Goal: Transaction & Acquisition: Purchase product/service

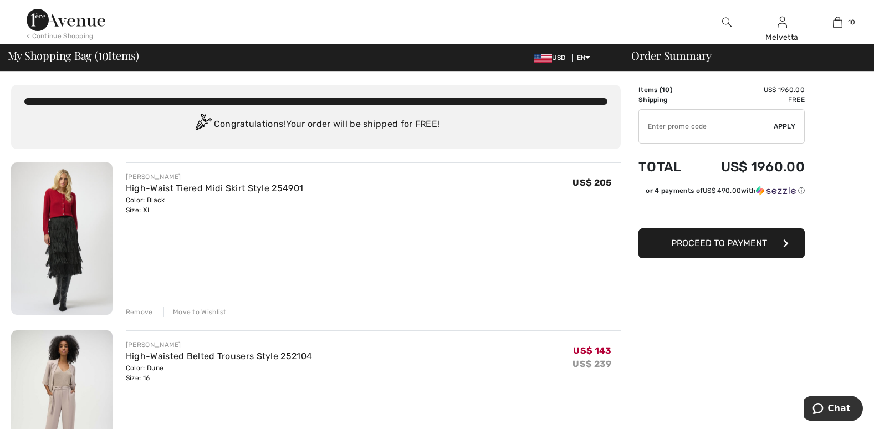
scroll to position [375, 0]
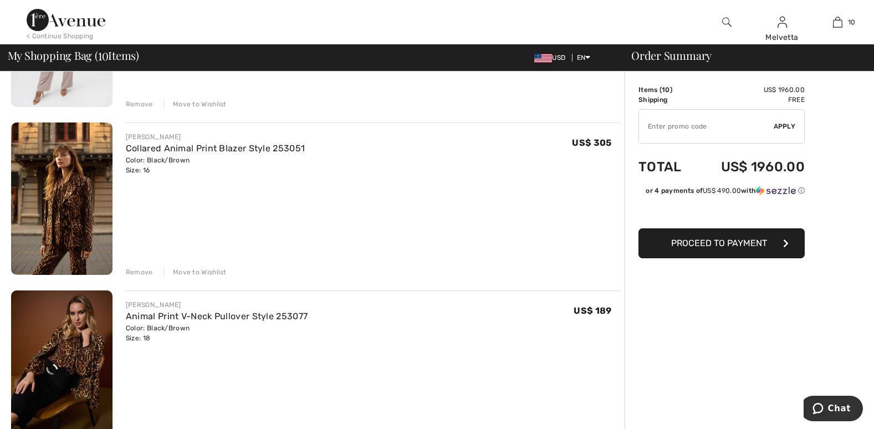
click at [59, 211] on img at bounding box center [61, 199] width 101 height 152
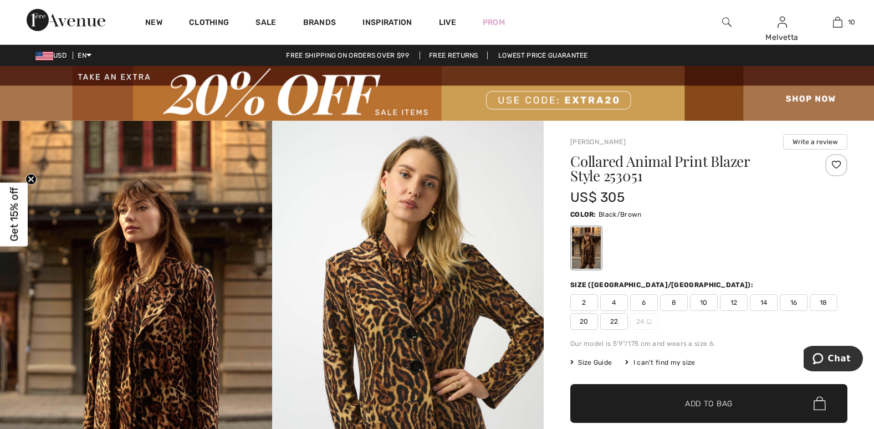
drag, startPoint x: 0, startPoint y: 0, endPoint x: 295, endPoint y: 198, distance: 355.1
click at [295, 198] on img at bounding box center [408, 324] width 272 height 407
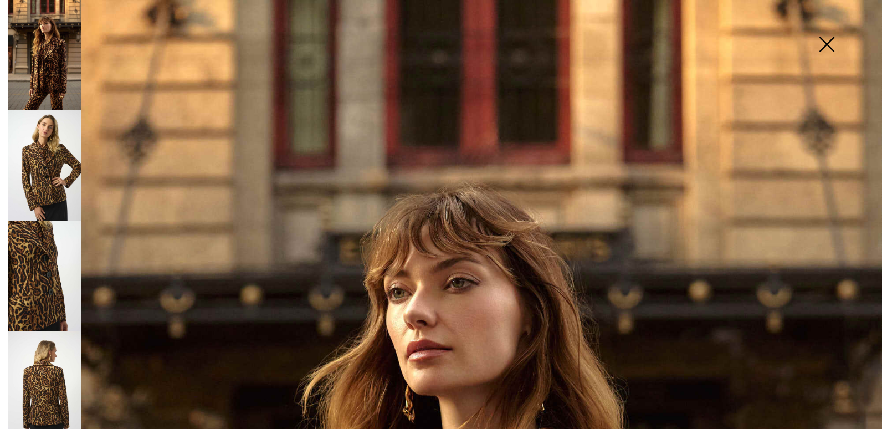
scroll to position [375, 0]
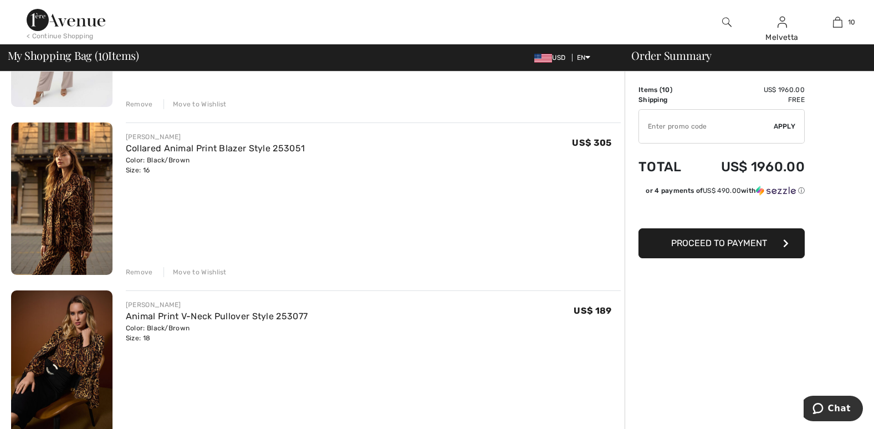
click at [64, 218] on img at bounding box center [61, 199] width 101 height 152
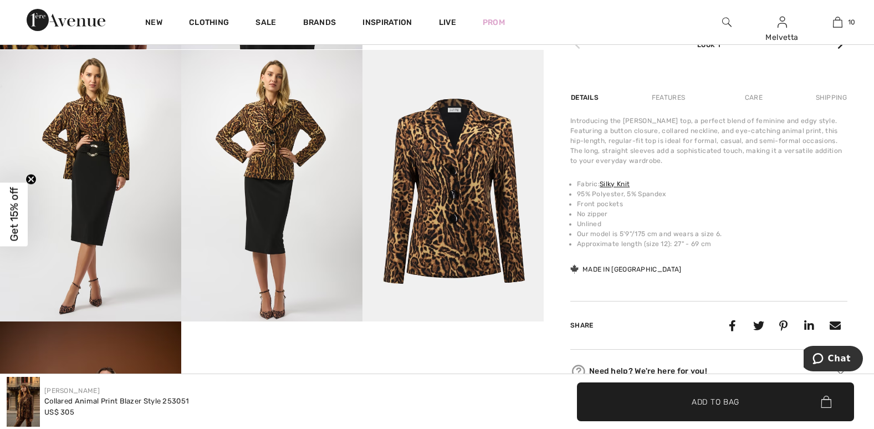
scroll to position [375, 0]
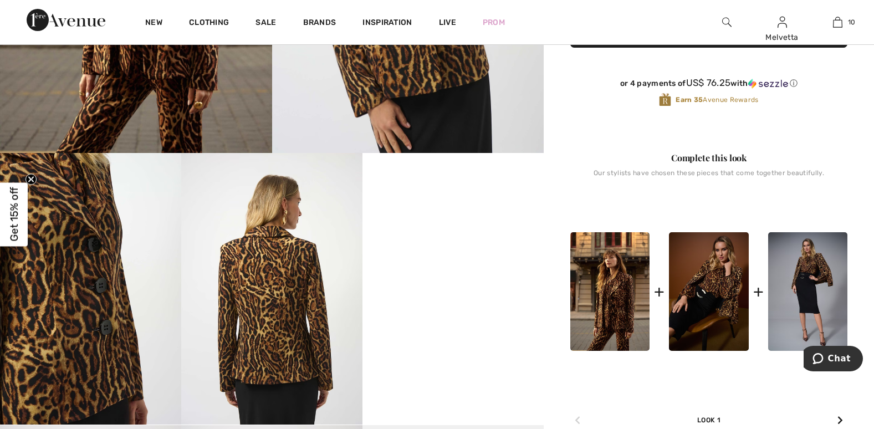
click at [474, 244] on video "Your browser does not support the video tag." at bounding box center [453, 198] width 181 height 91
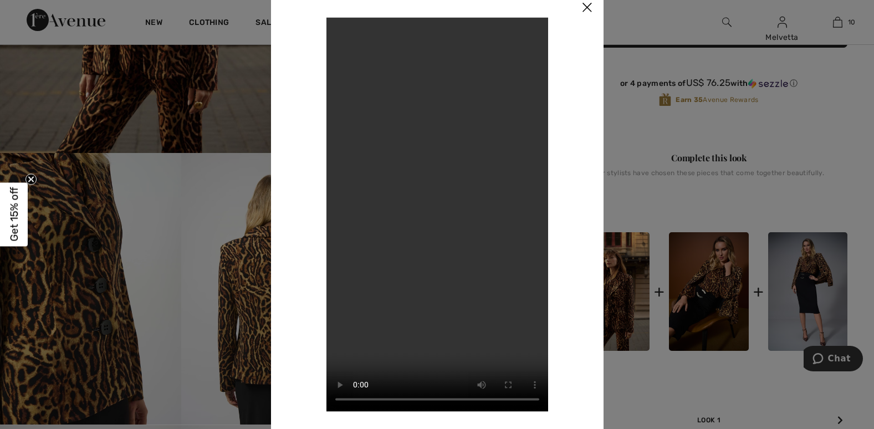
click at [583, 9] on img at bounding box center [586, 8] width 33 height 34
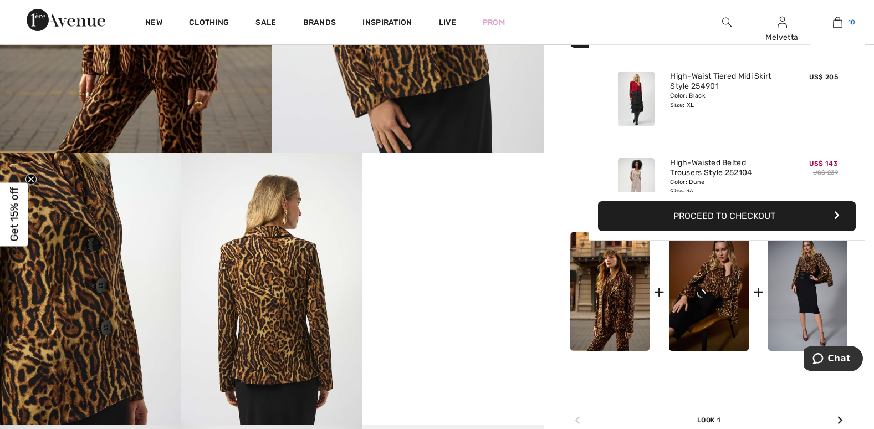
click at [836, 22] on img at bounding box center [837, 22] width 9 height 13
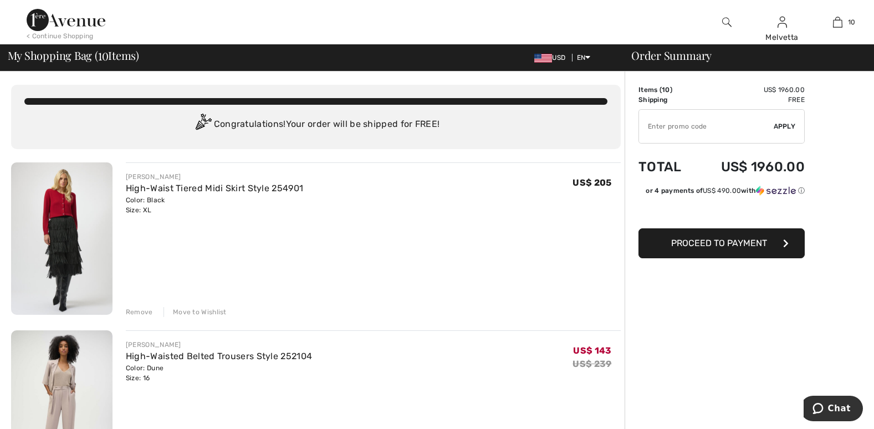
click at [129, 312] on div "Remove" at bounding box center [139, 312] width 27 height 10
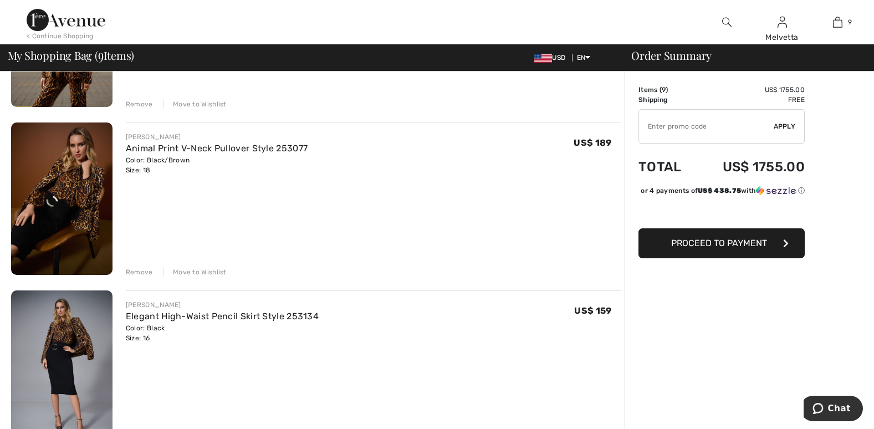
scroll to position [751, 0]
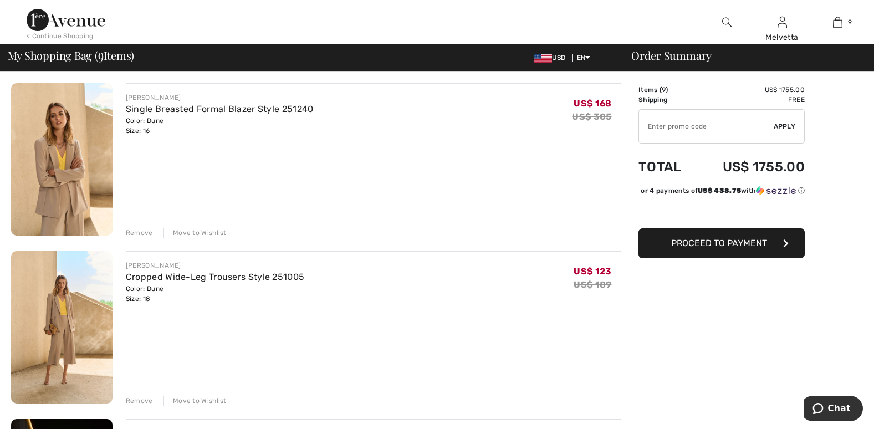
click at [815, 67] on div "My Shopping Bag ( 9 Items) USD EN English Français Order Summary" at bounding box center [437, 57] width 874 height 27
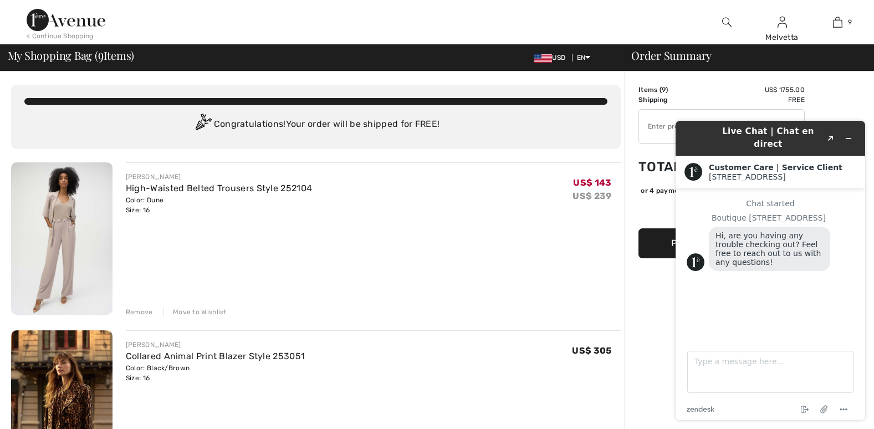
scroll to position [0, 0]
click at [136, 312] on div "Remove" at bounding box center [139, 312] width 27 height 10
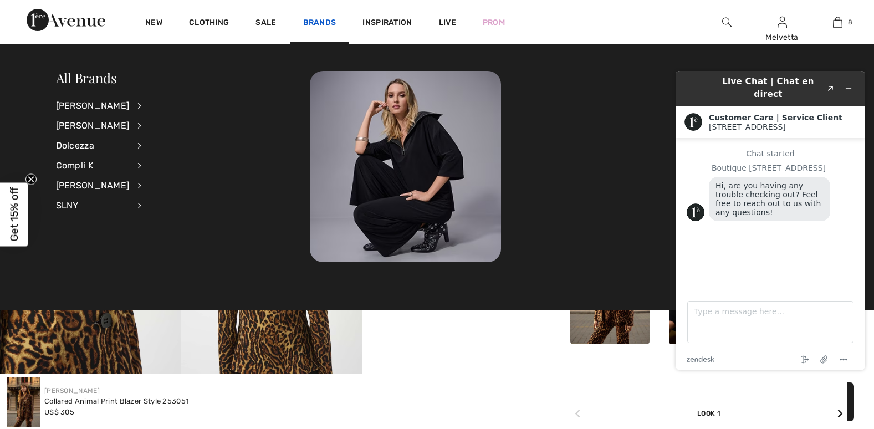
click at [314, 22] on link "Brands" at bounding box center [319, 24] width 33 height 12
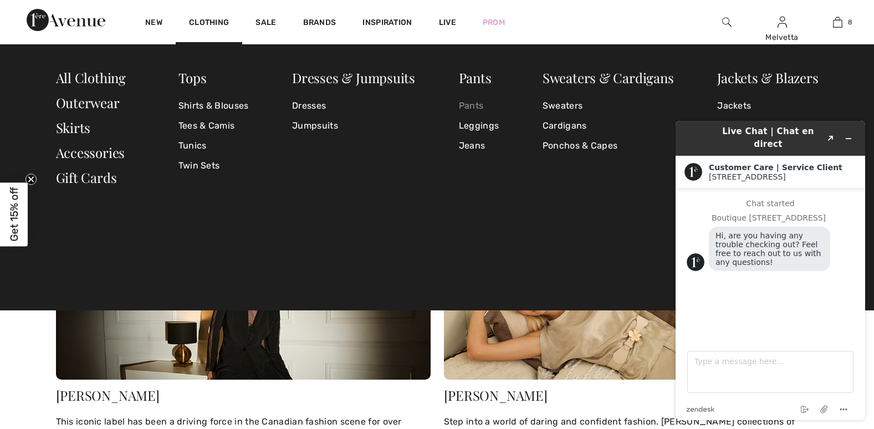
click at [468, 103] on link "Pants" at bounding box center [479, 106] width 40 height 20
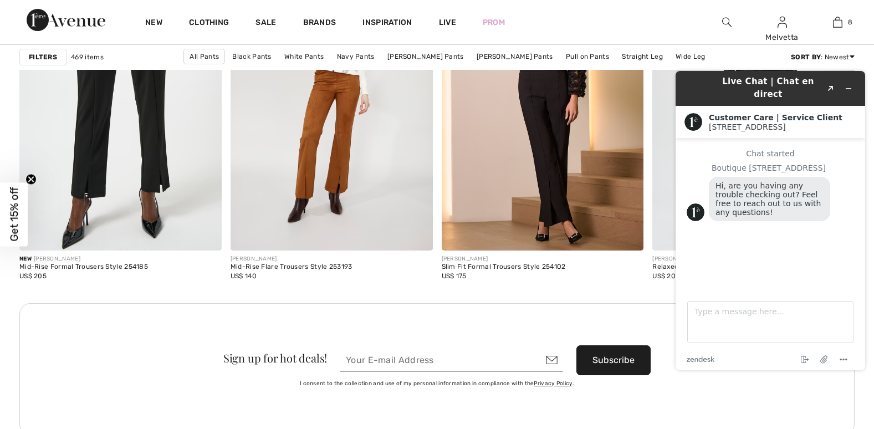
scroll to position [4503, 0]
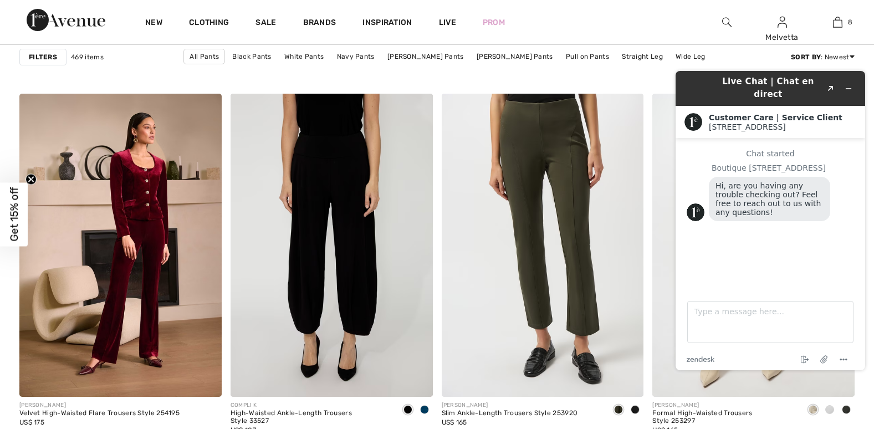
click at [872, 103] on div "Live Chat | Chat en direct Created with Sketch. Customer Care | Service Client …" at bounding box center [770, 220] width 207 height 317
click at [853, 82] on button "Minimize widget" at bounding box center [849, 89] width 18 height 16
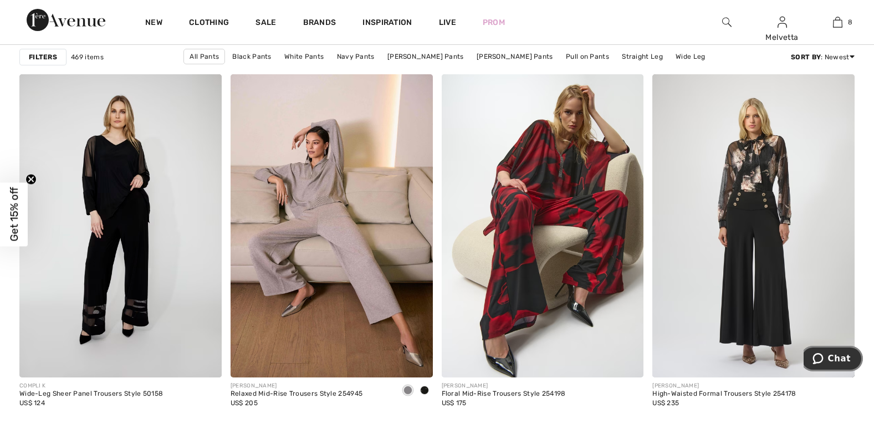
scroll to position [5254, 0]
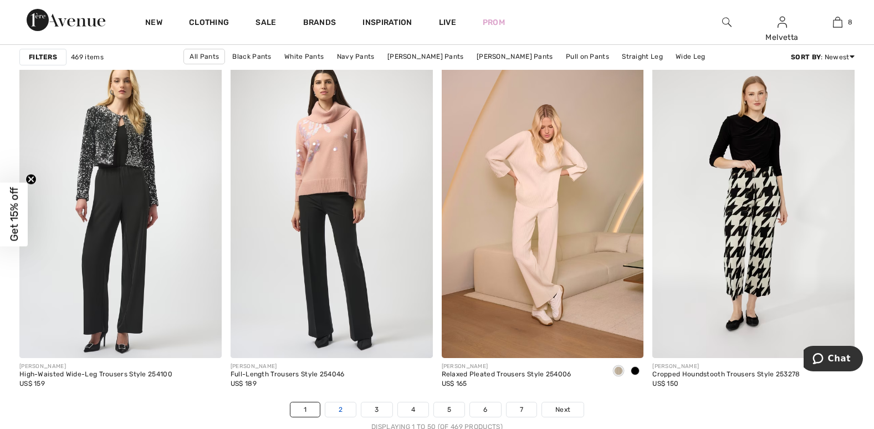
click at [340, 409] on link "2" at bounding box center [340, 409] width 30 height 14
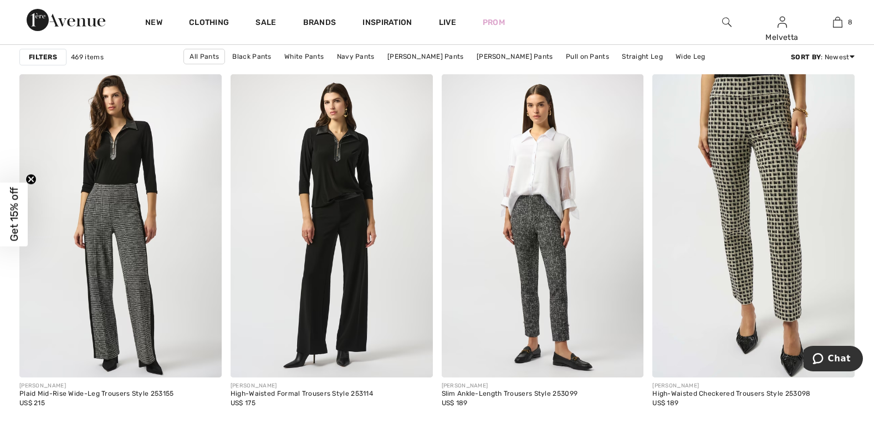
scroll to position [5254, 0]
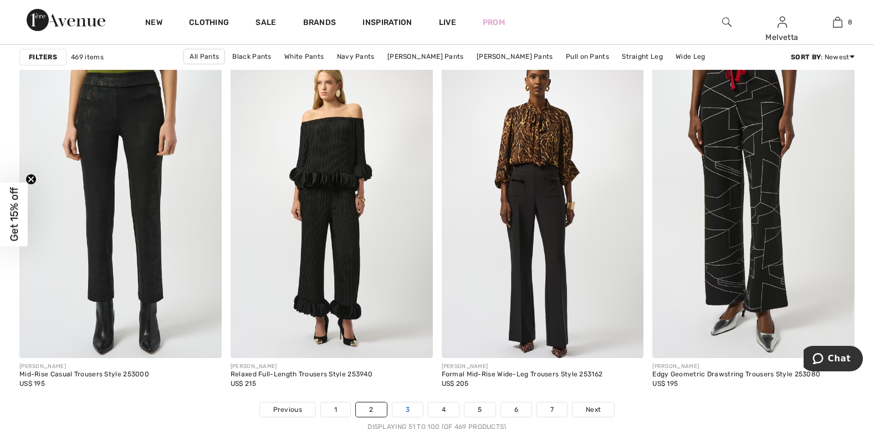
click at [408, 407] on link "3" at bounding box center [407, 409] width 30 height 14
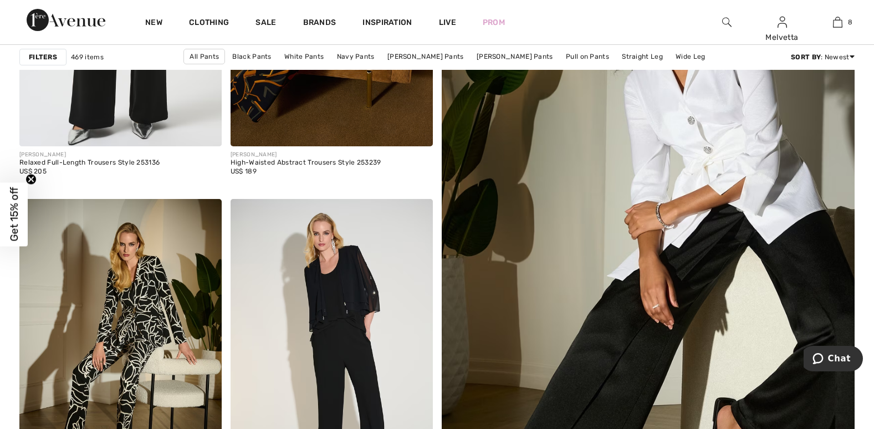
scroll to position [751, 0]
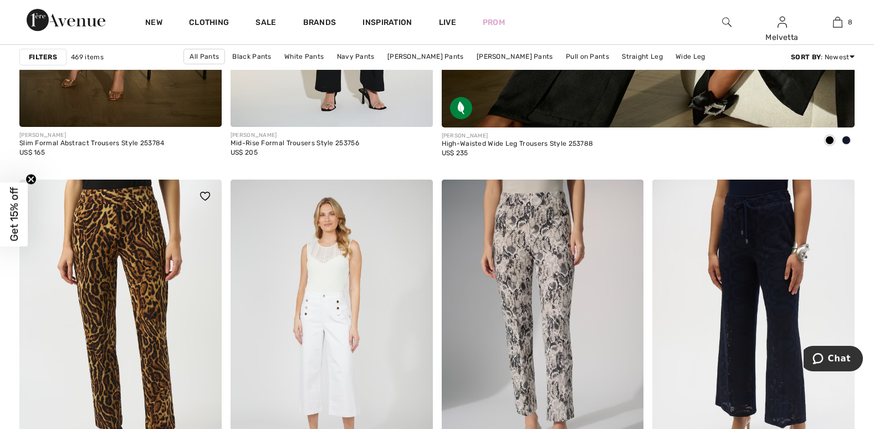
click at [149, 377] on img at bounding box center [120, 331] width 202 height 303
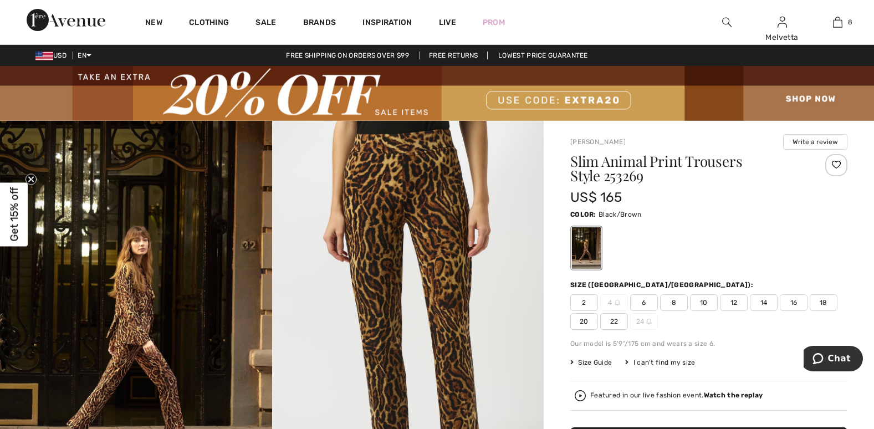
click at [795, 299] on span "16" at bounding box center [794, 302] width 28 height 17
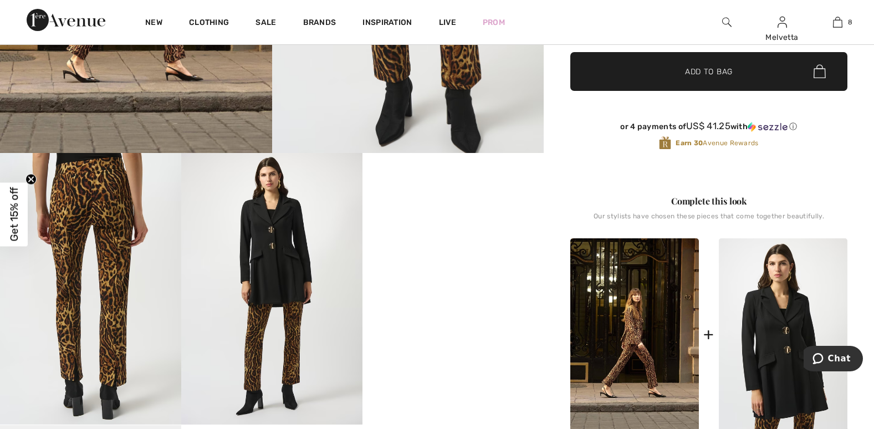
click at [669, 74] on span "✔ Added to Bag" at bounding box center [693, 71] width 68 height 12
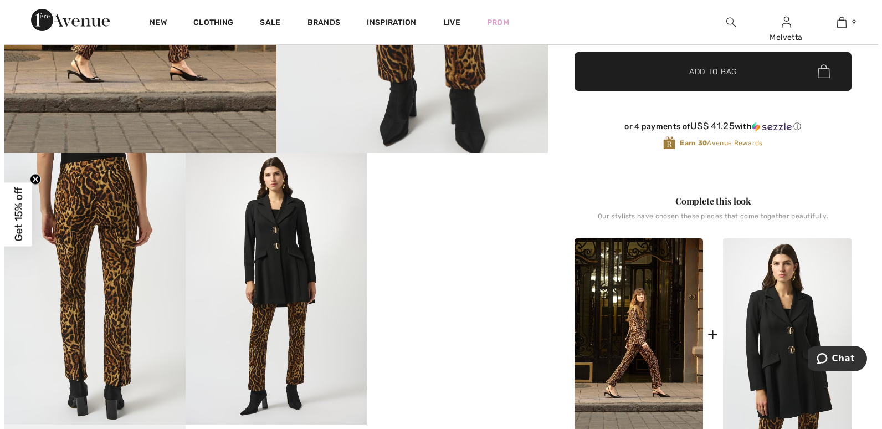
scroll to position [0, 0]
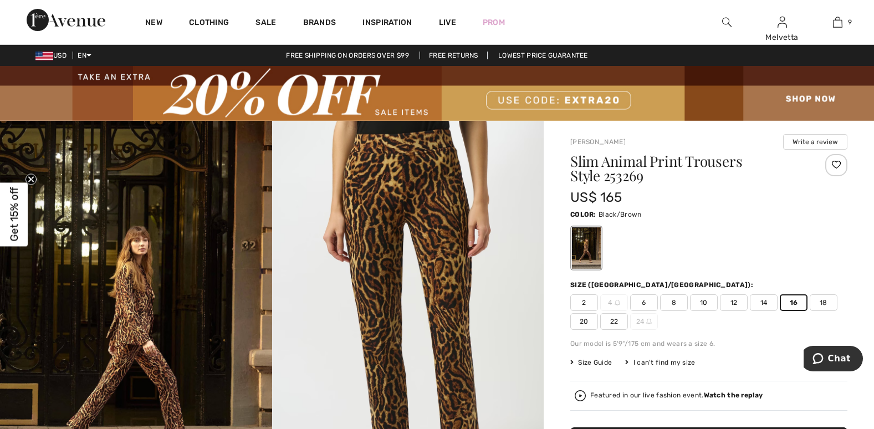
click at [574, 392] on div "Featured in our live fashion event. Watch the replay" at bounding box center [708, 396] width 277 height 30
click at [579, 399] on img at bounding box center [580, 395] width 11 height 11
click at [512, 387] on img at bounding box center [408, 324] width 272 height 407
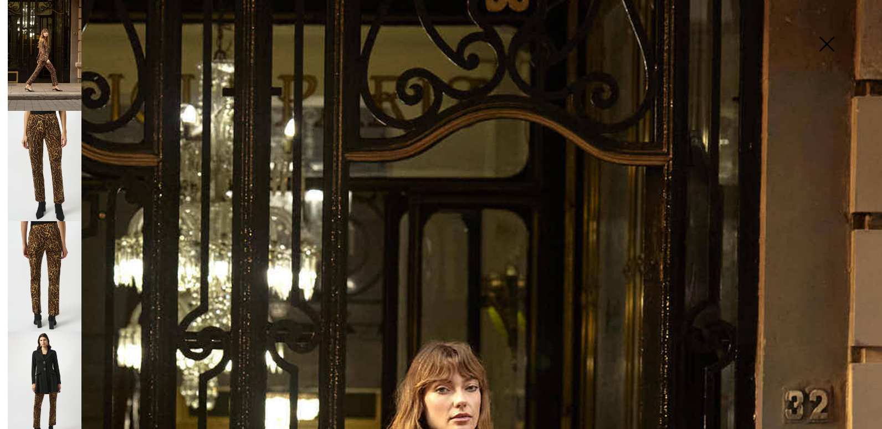
click at [51, 50] on img at bounding box center [45, 55] width 74 height 111
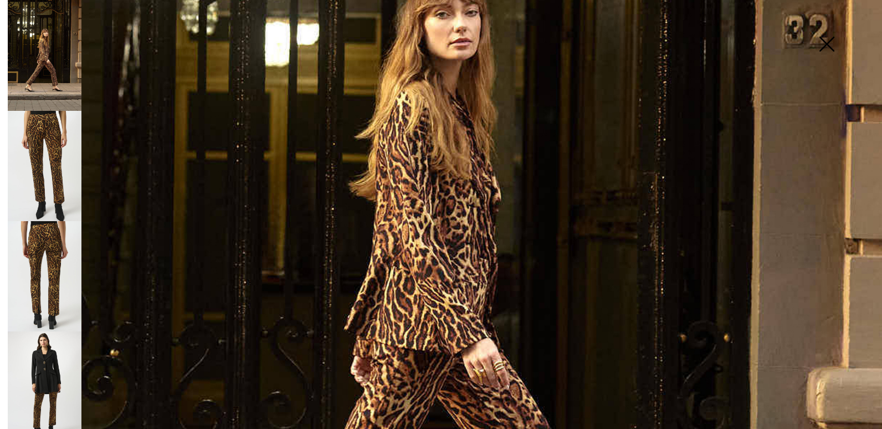
scroll to position [751, 0]
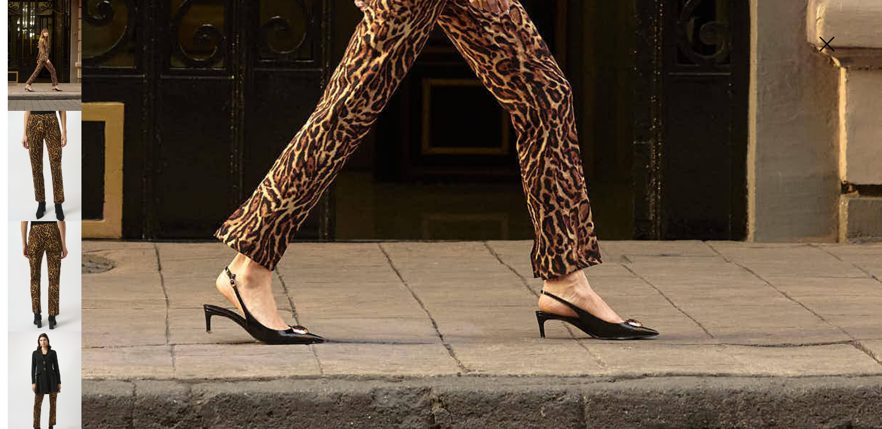
click at [50, 276] on img at bounding box center [45, 276] width 74 height 110
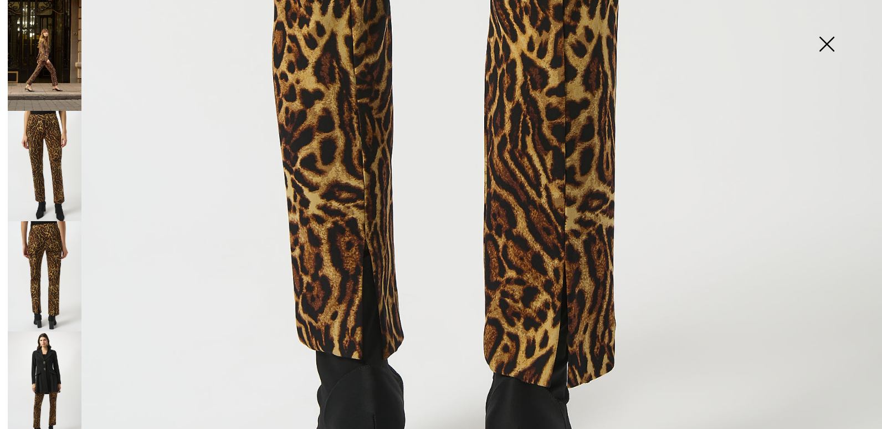
click at [50, 276] on img at bounding box center [45, 276] width 74 height 110
click at [42, 358] on img at bounding box center [45, 386] width 74 height 110
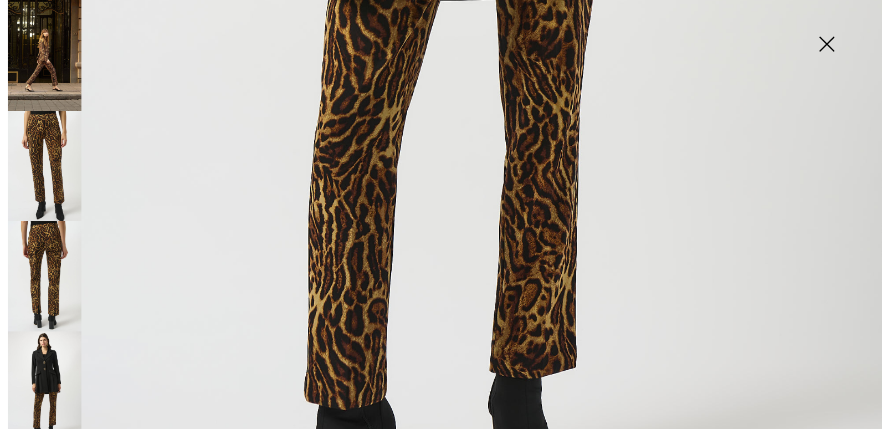
click at [60, 38] on img at bounding box center [45, 55] width 74 height 111
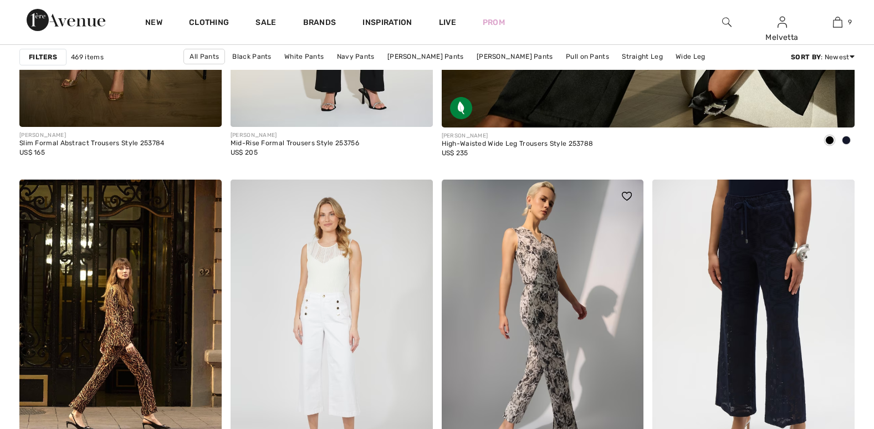
scroll to position [751, 0]
drag, startPoint x: 0, startPoint y: 0, endPoint x: 554, endPoint y: 264, distance: 613.9
click at [554, 264] on img at bounding box center [543, 331] width 202 height 303
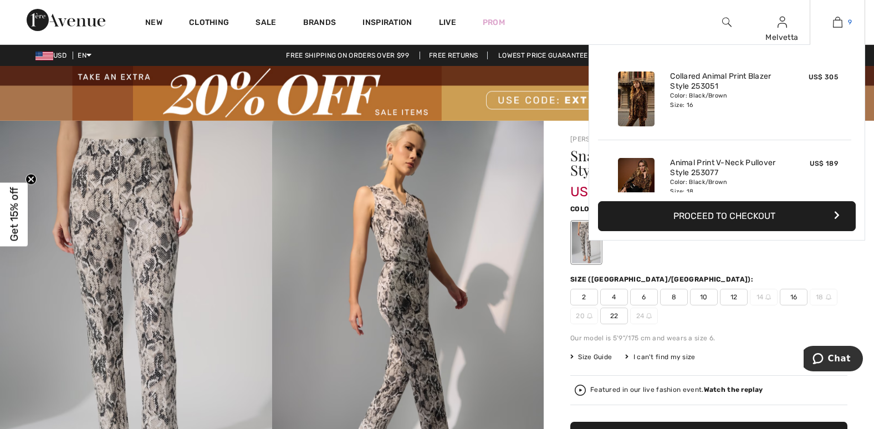
click at [839, 19] on img at bounding box center [837, 22] width 9 height 13
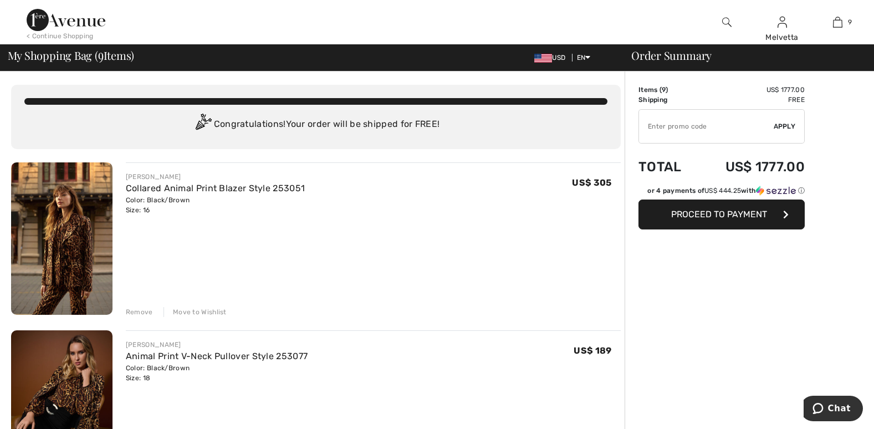
checkbox input "true"
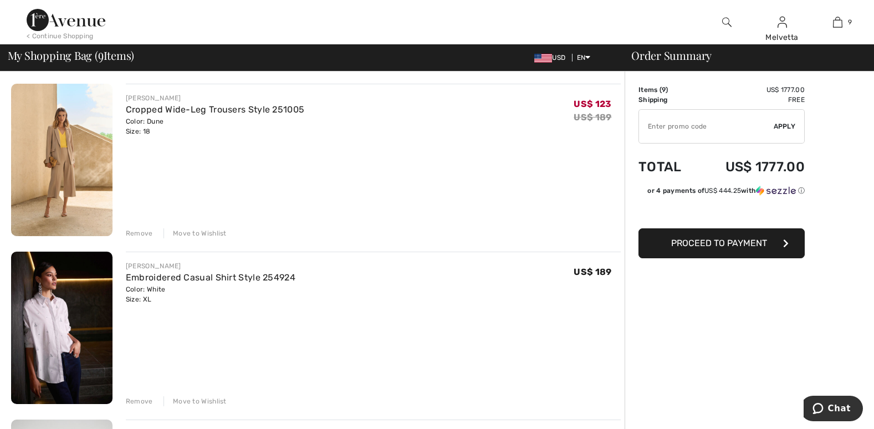
scroll to position [1126, 0]
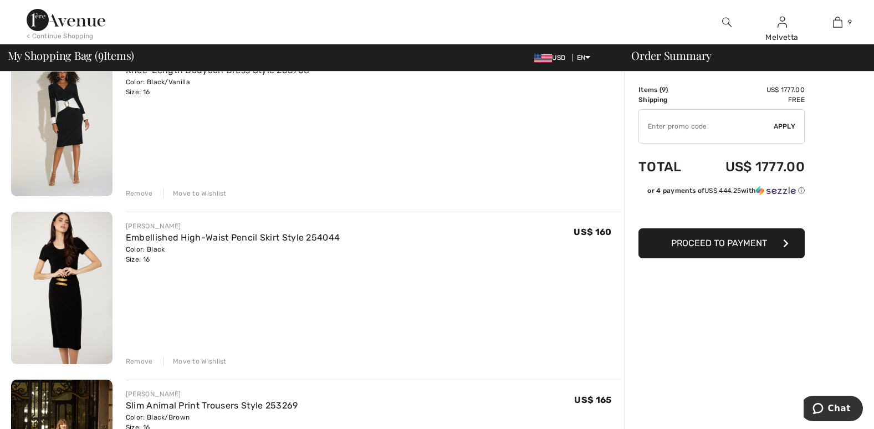
click at [141, 361] on div "Remove" at bounding box center [139, 361] width 27 height 10
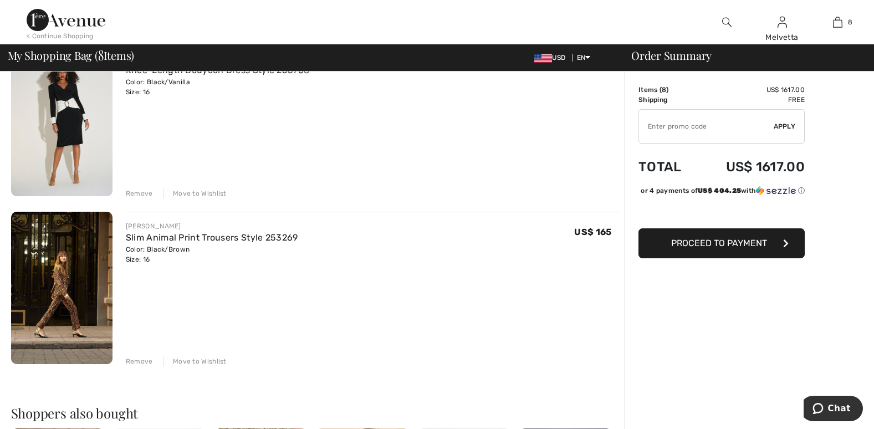
scroll to position [751, 0]
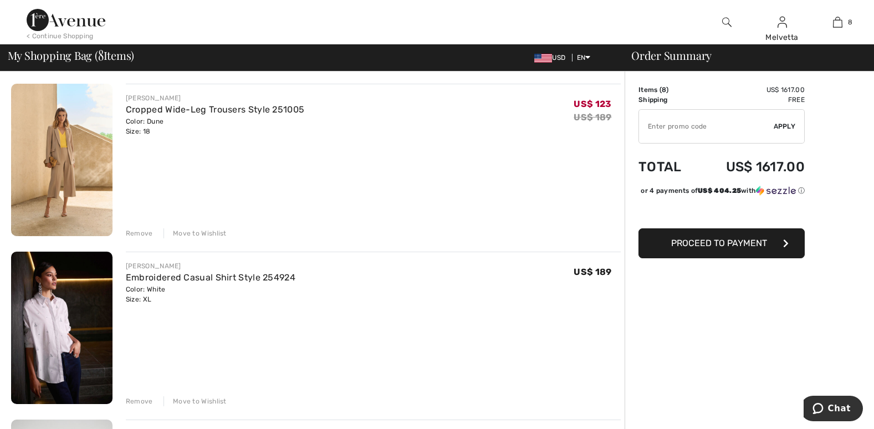
click at [139, 231] on div "Remove" at bounding box center [139, 233] width 27 height 10
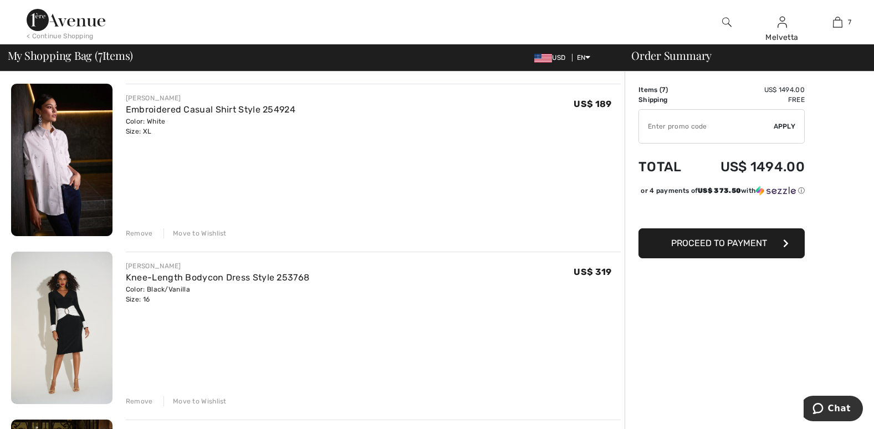
click at [137, 231] on div "Remove" at bounding box center [139, 233] width 27 height 10
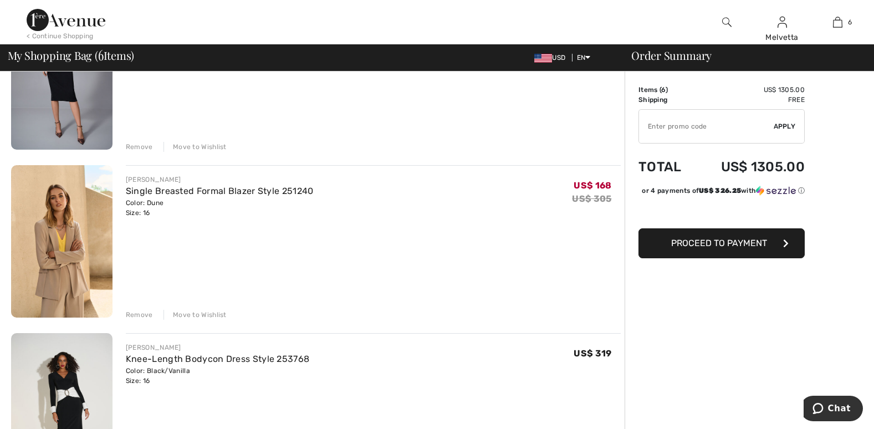
scroll to position [506, 0]
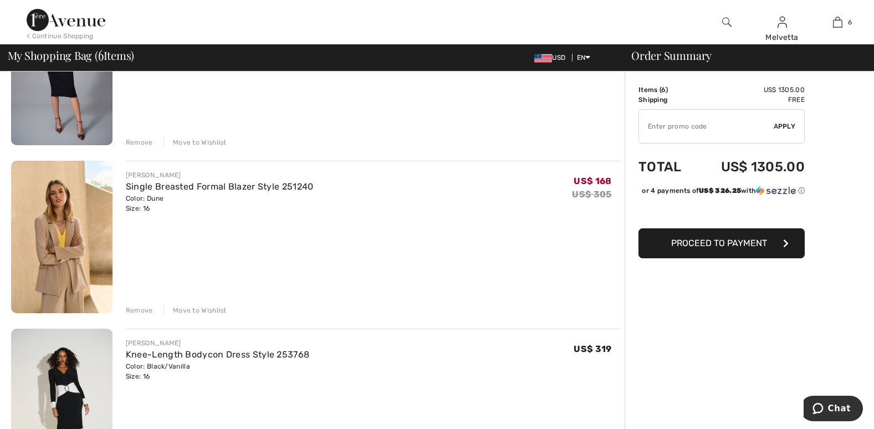
click at [139, 307] on div "Remove" at bounding box center [139, 310] width 27 height 10
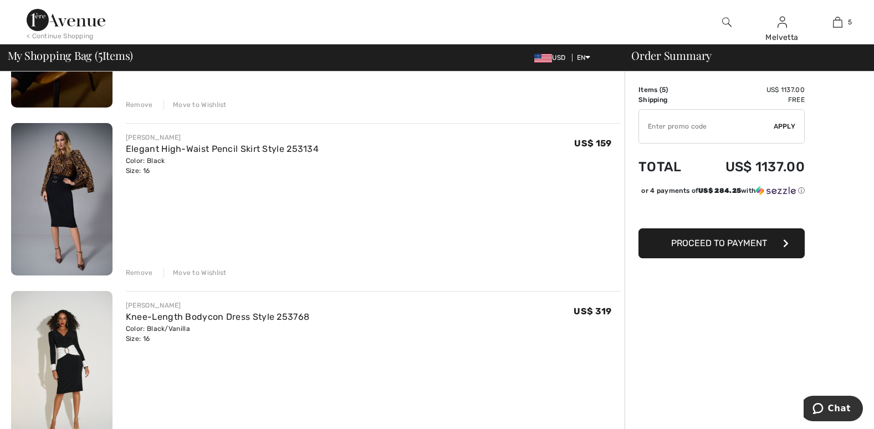
scroll to position [0, 0]
